Goal: Task Accomplishment & Management: Manage account settings

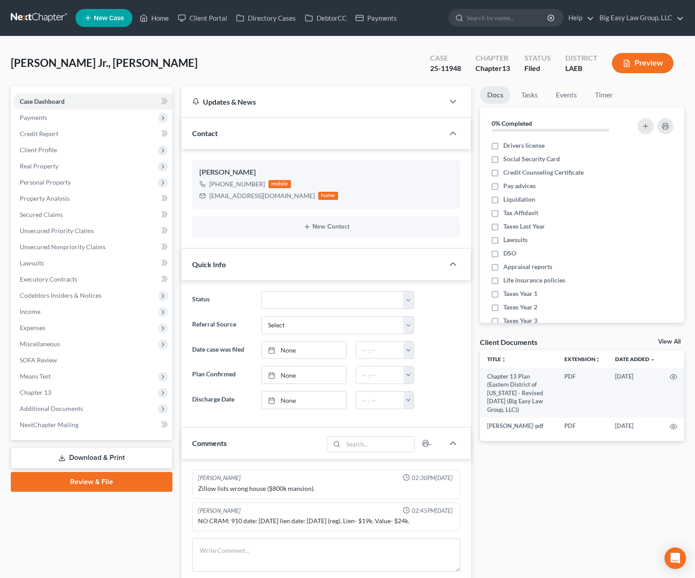
select select "0"
click at [152, 19] on link "Home" at bounding box center [154, 18] width 38 height 16
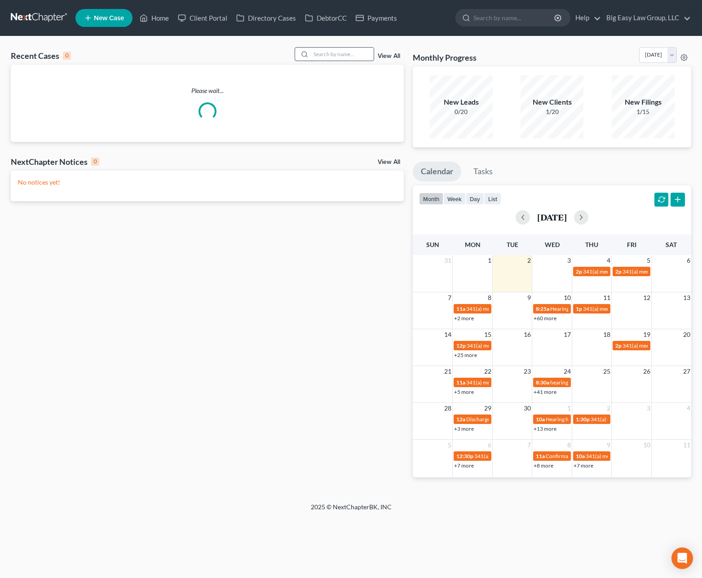
click at [358, 55] on input "search" at bounding box center [342, 54] width 63 height 13
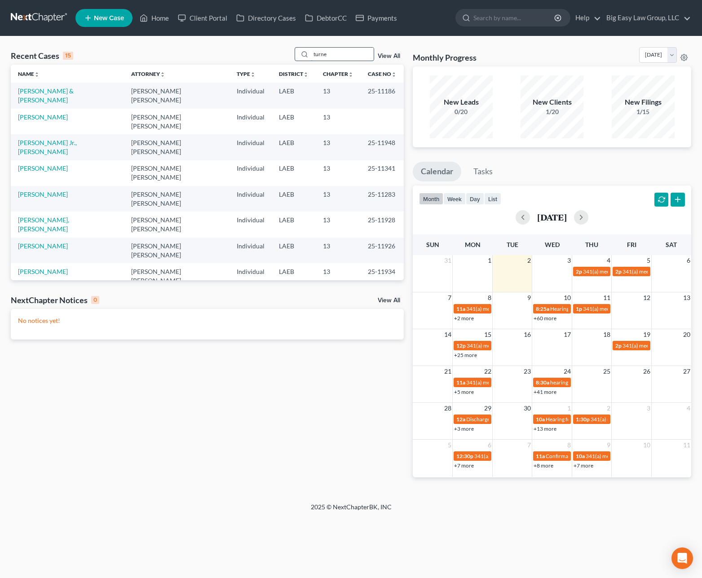
type input "turne"
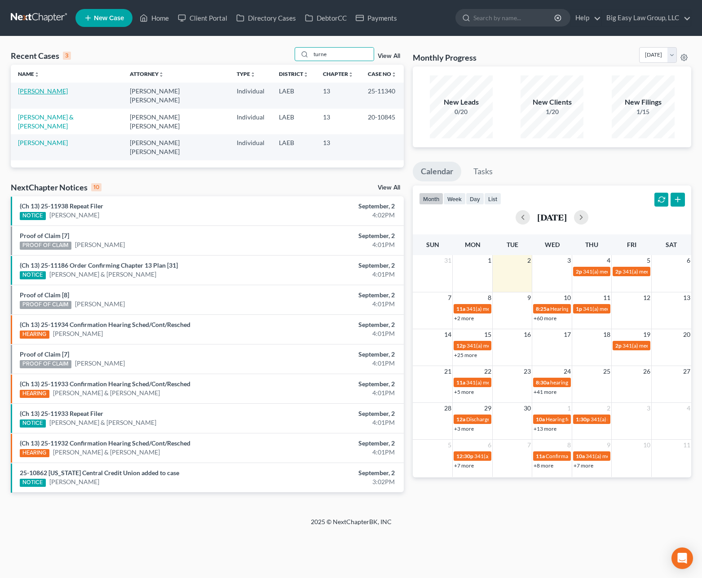
click at [43, 92] on link "[PERSON_NAME]" at bounding box center [43, 91] width 50 height 8
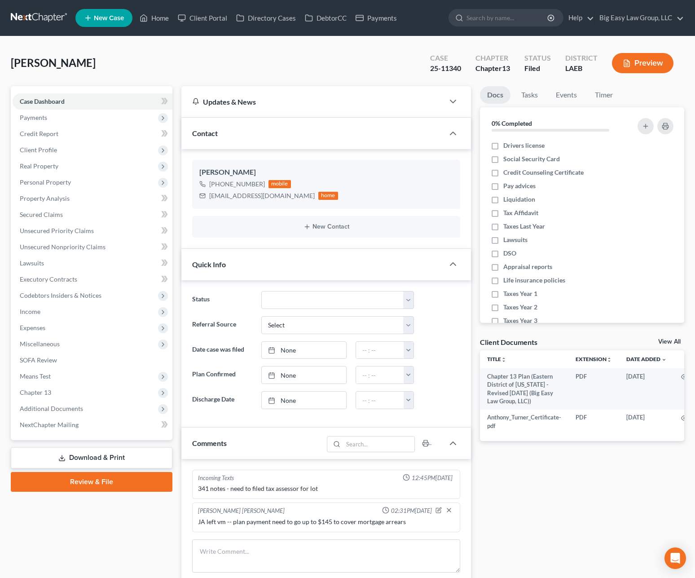
scroll to position [663, 0]
click at [78, 405] on span "Additional Documents" at bounding box center [51, 409] width 63 height 8
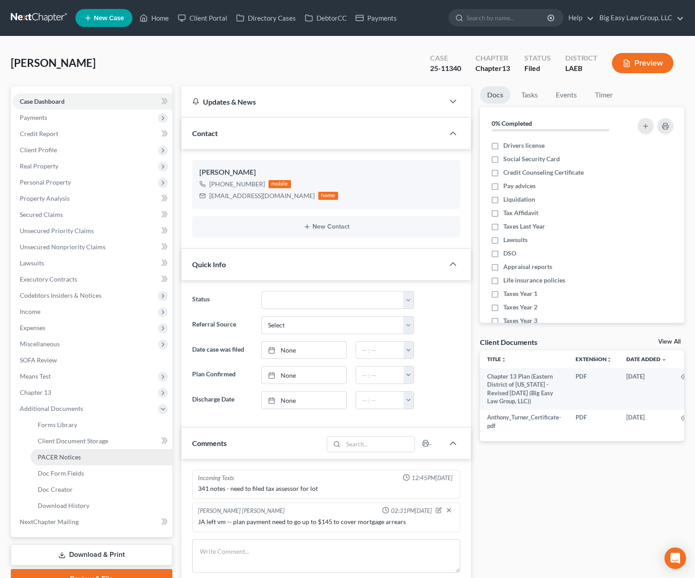
click at [117, 462] on link "PACER Notices" at bounding box center [102, 457] width 142 height 16
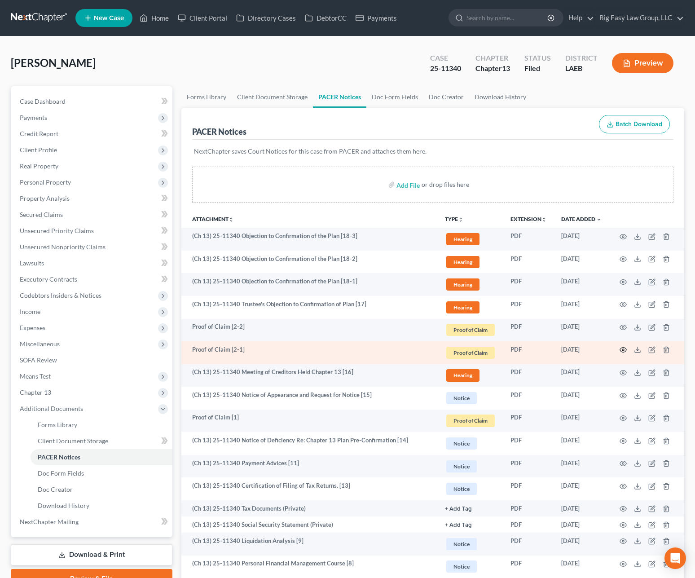
click at [621, 347] on icon "button" at bounding box center [623, 349] width 7 height 7
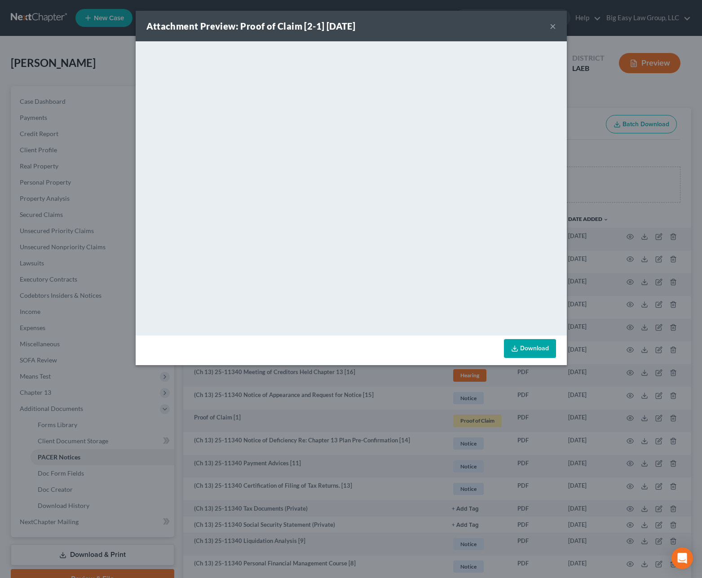
click at [551, 25] on button "×" at bounding box center [553, 26] width 6 height 11
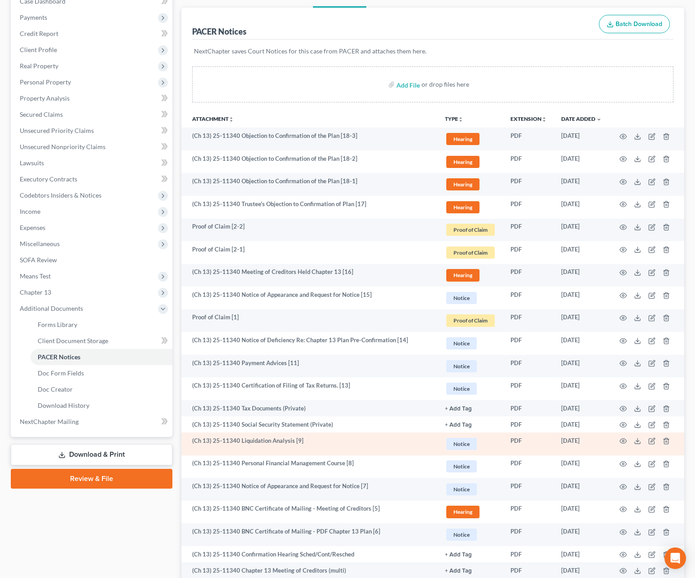
scroll to position [137, 0]
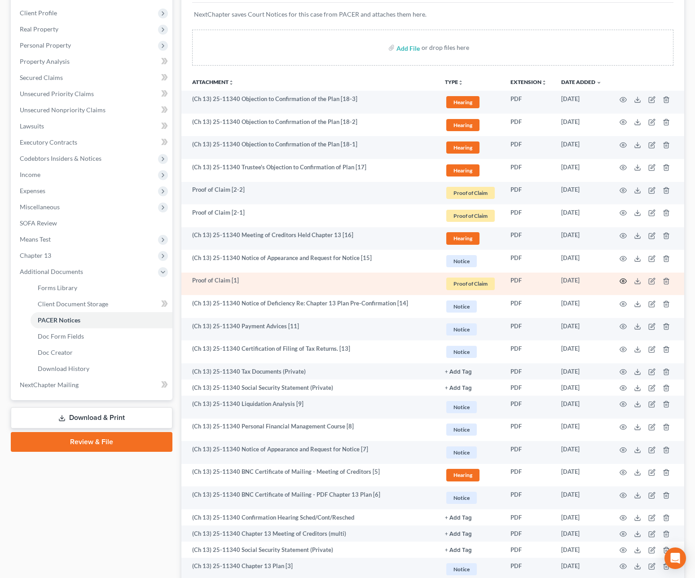
click at [622, 280] on icon "button" at bounding box center [623, 280] width 7 height 7
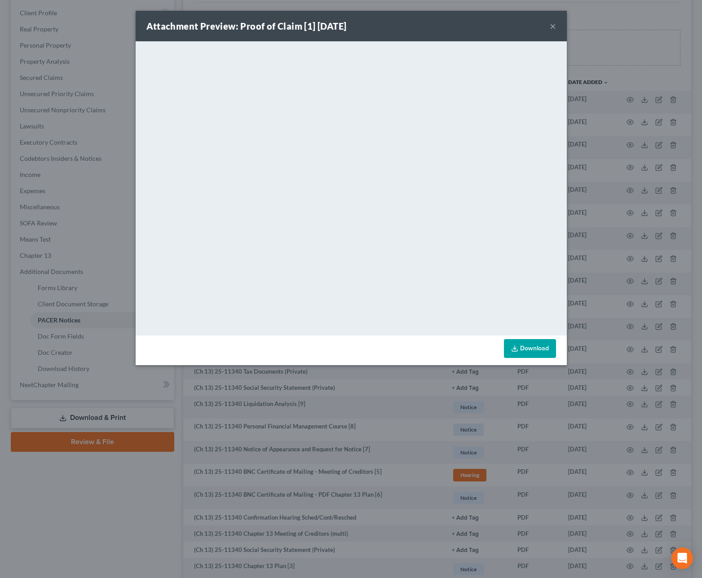
click at [552, 25] on button "×" at bounding box center [553, 26] width 6 height 11
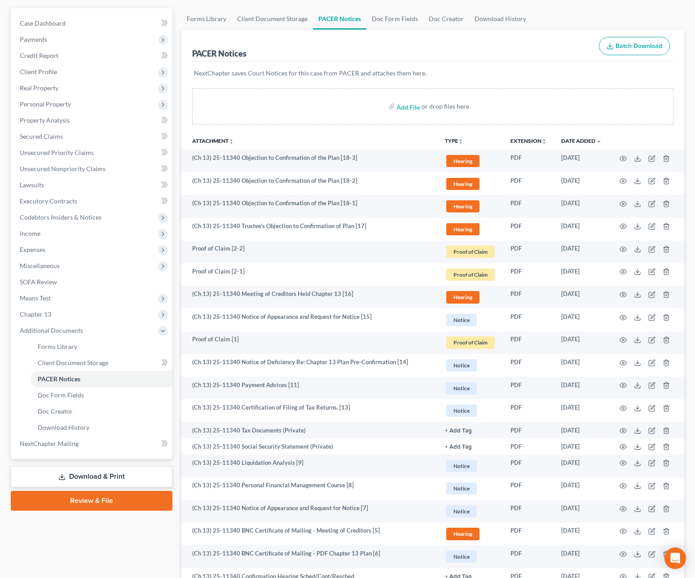
scroll to position [0, 0]
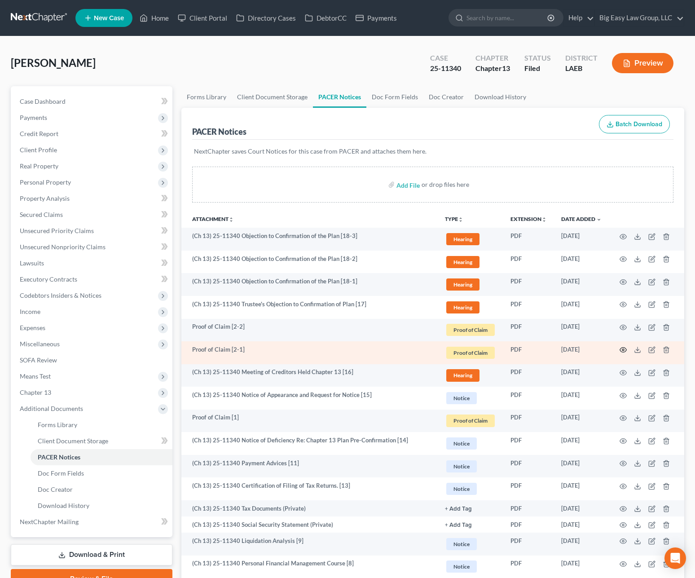
click at [624, 348] on icon "button" at bounding box center [623, 349] width 7 height 7
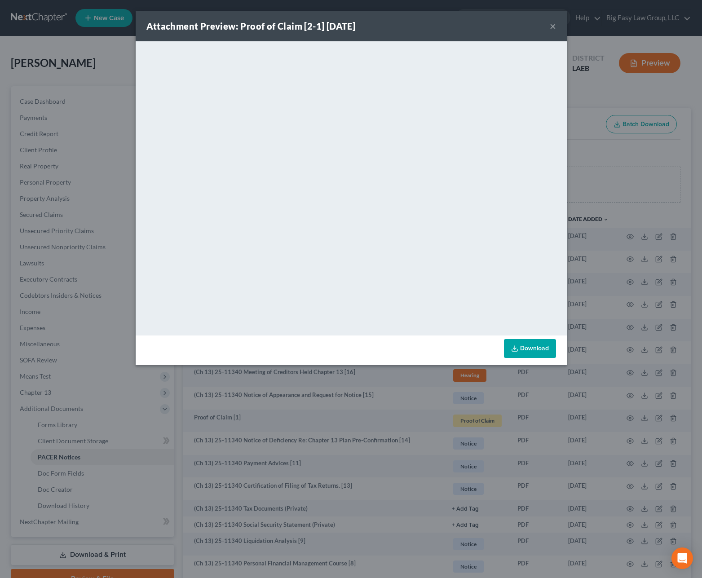
click at [550, 26] on button "×" at bounding box center [553, 26] width 6 height 11
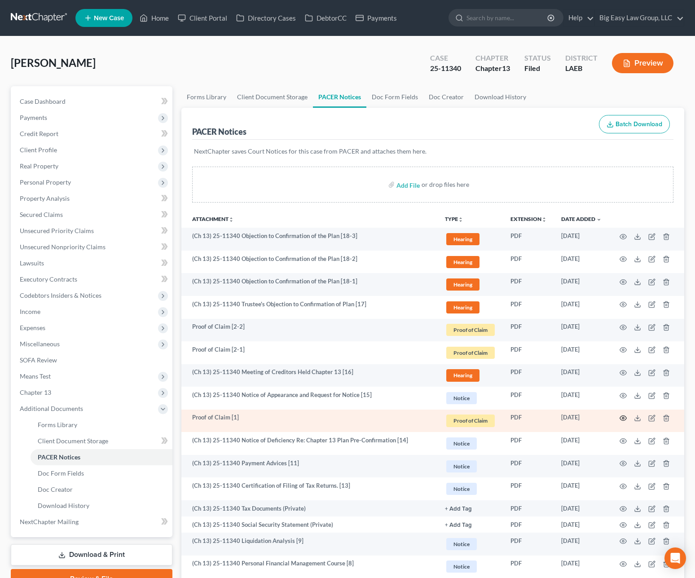
click at [625, 418] on icon "button" at bounding box center [623, 417] width 7 height 7
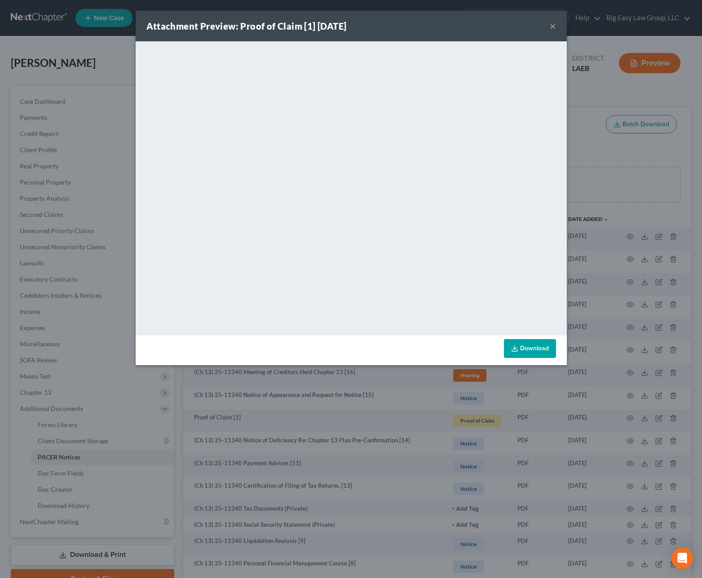
click at [555, 27] on button "×" at bounding box center [553, 26] width 6 height 11
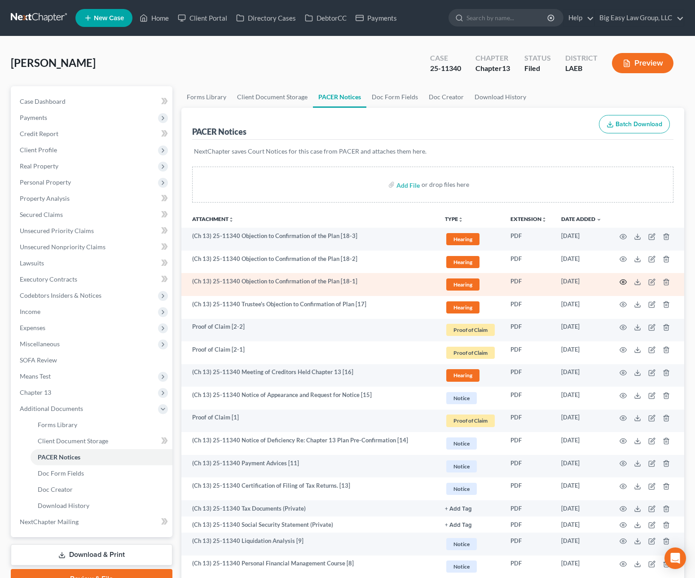
click at [625, 280] on icon "button" at bounding box center [623, 282] width 7 height 5
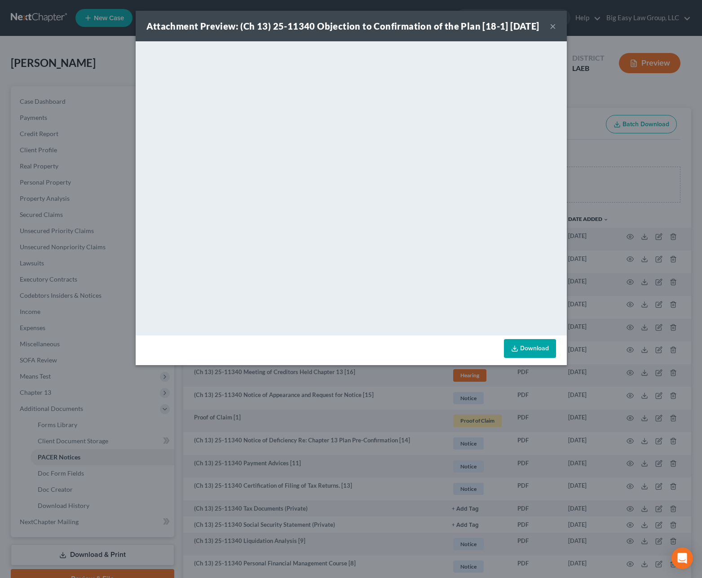
click at [550, 31] on button "×" at bounding box center [553, 26] width 6 height 11
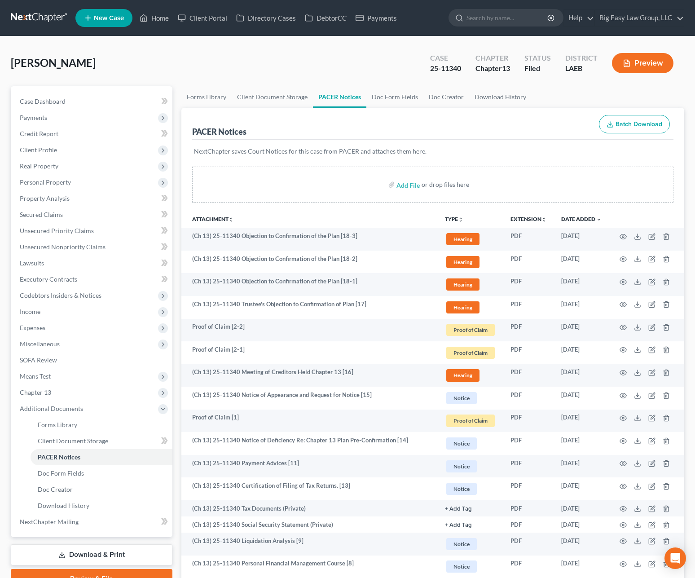
click at [15, 92] on div "Case Dashboard Payments Invoices Payments Payments Credit Report Client Profile…" at bounding box center [92, 311] width 162 height 451
click at [30, 96] on link "Case Dashboard" at bounding box center [93, 101] width 160 height 16
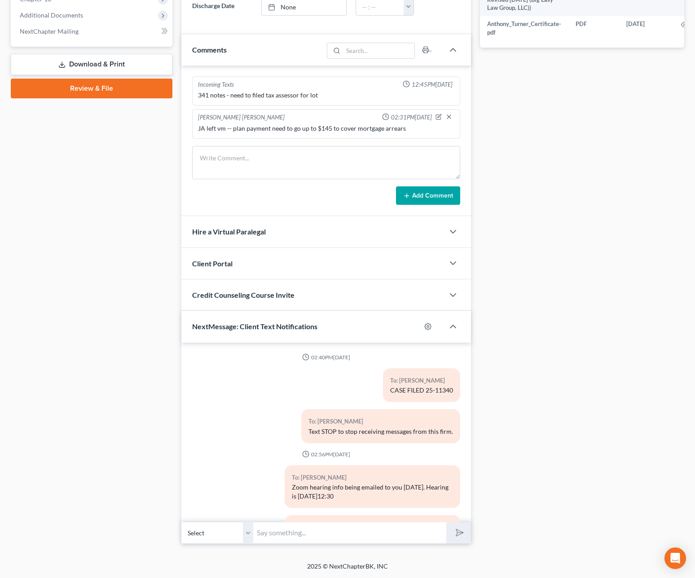
scroll to position [663, 0]
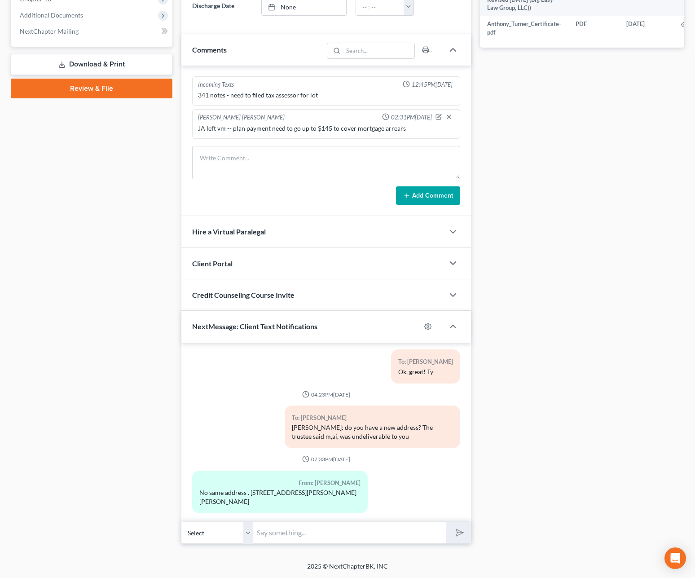
click at [334, 536] on input "text" at bounding box center [349, 533] width 193 height 22
click at [398, 537] on input "Ch 13 plan payment to increase to $145" at bounding box center [349, 533] width 193 height 22
type input "Ch 13 plan payment to increase to $145 in October"
click at [446, 522] on button "submit" at bounding box center [458, 532] width 25 height 21
